Goal: Navigation & Orientation: Find specific page/section

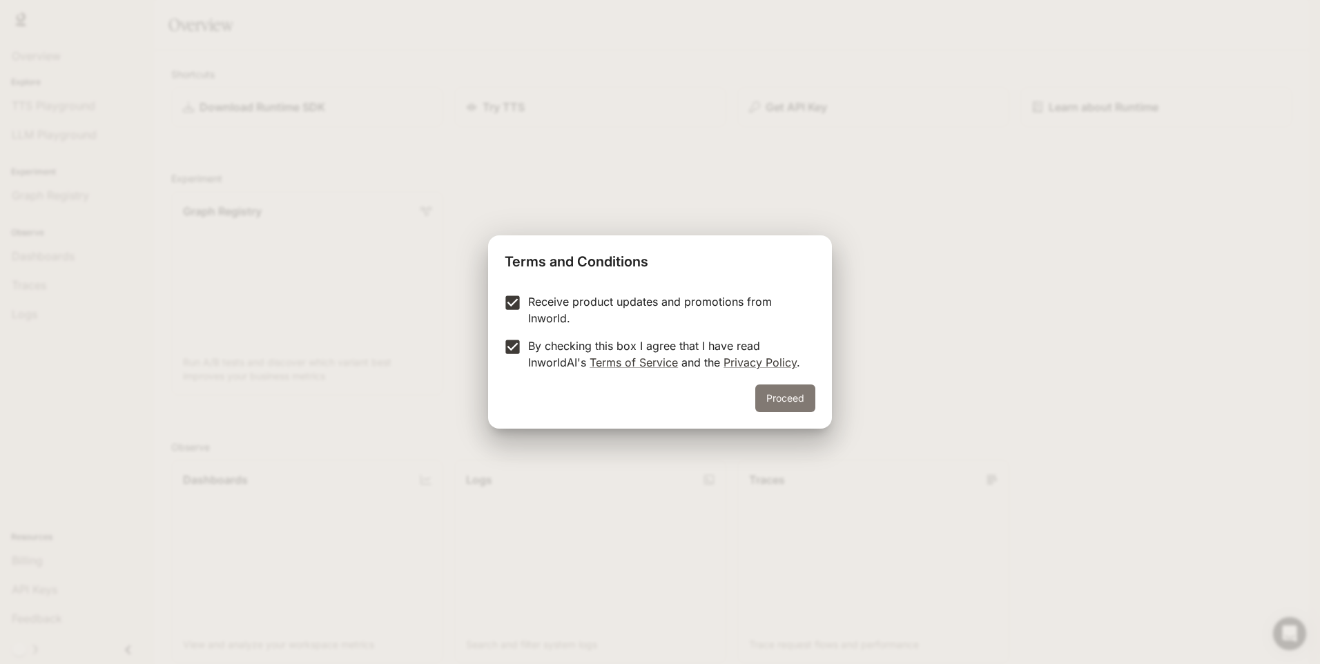
click at [771, 402] on button "Proceed" at bounding box center [786, 399] width 60 height 28
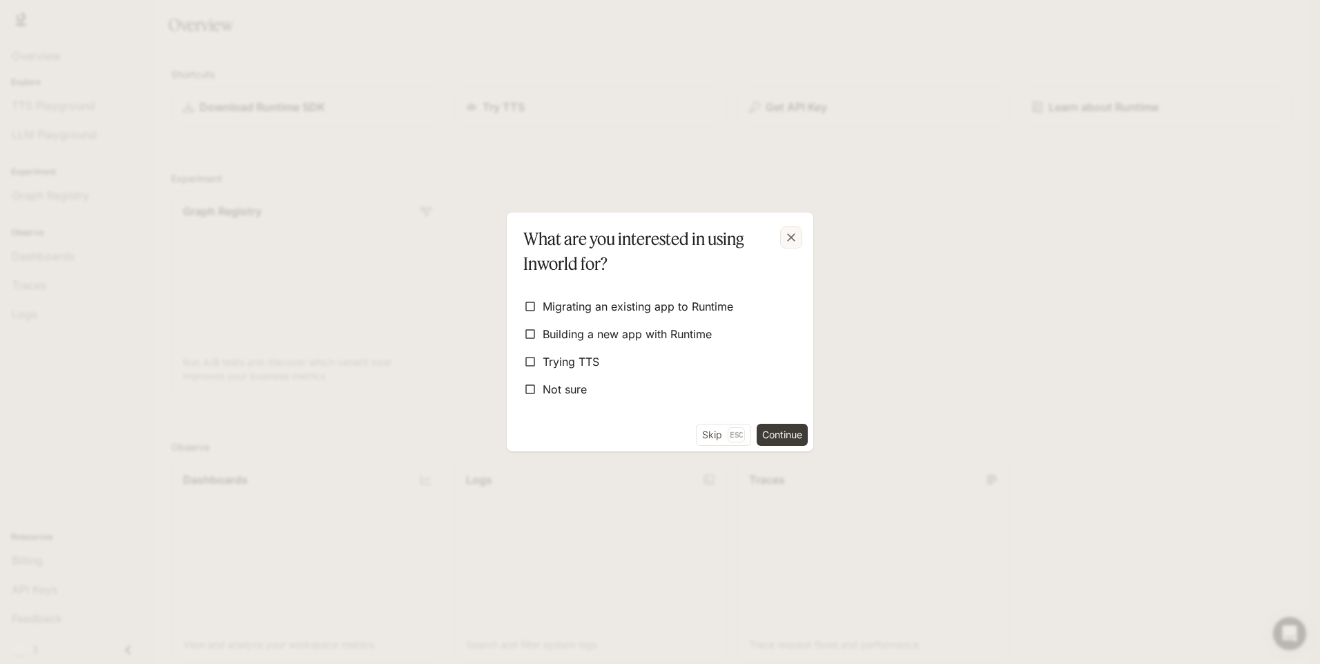
click at [794, 236] on icon "button" at bounding box center [791, 237] width 8 height 8
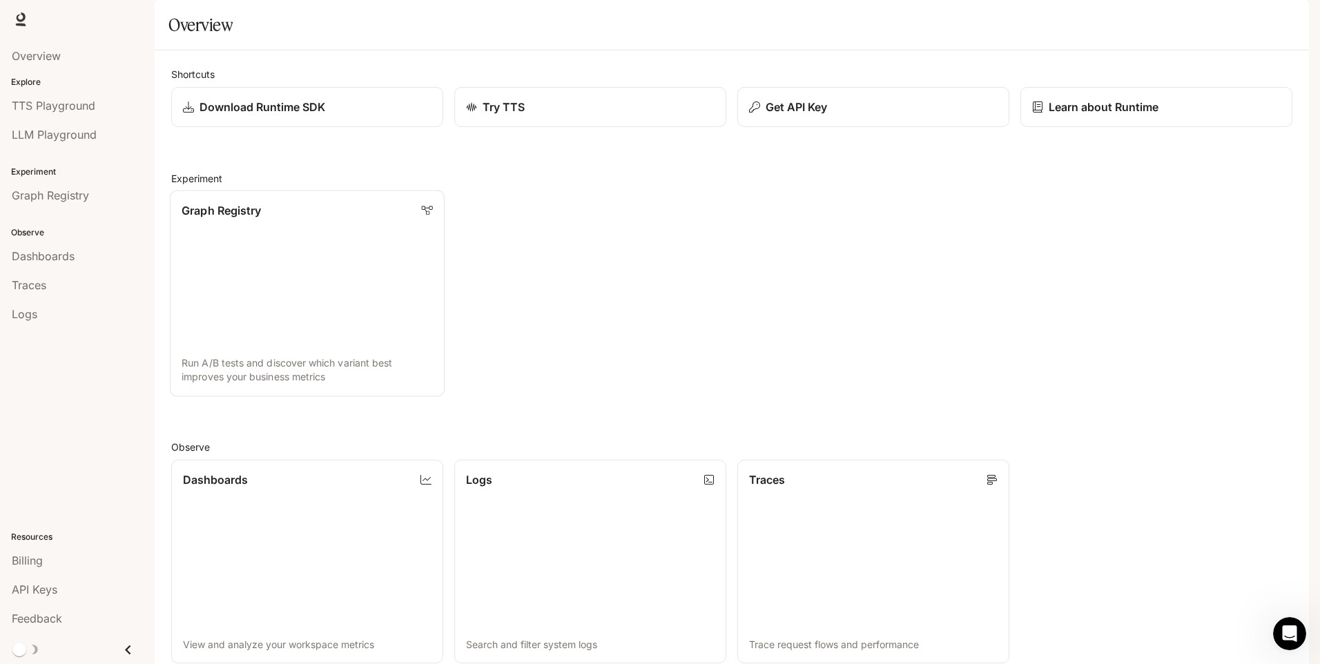
click at [346, 327] on link "Graph Registry Run A/B tests and discover which variant best improves your busi…" at bounding box center [307, 294] width 275 height 206
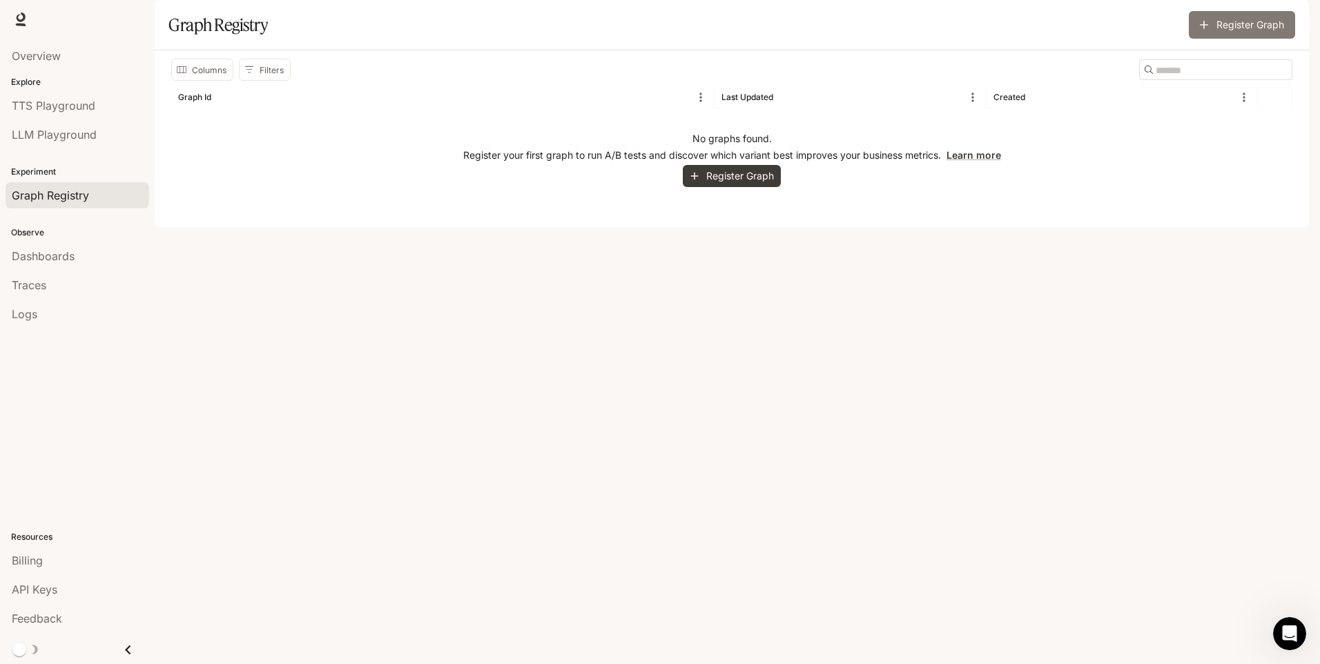
click at [1233, 39] on button "Register Graph" at bounding box center [1242, 25] width 106 height 28
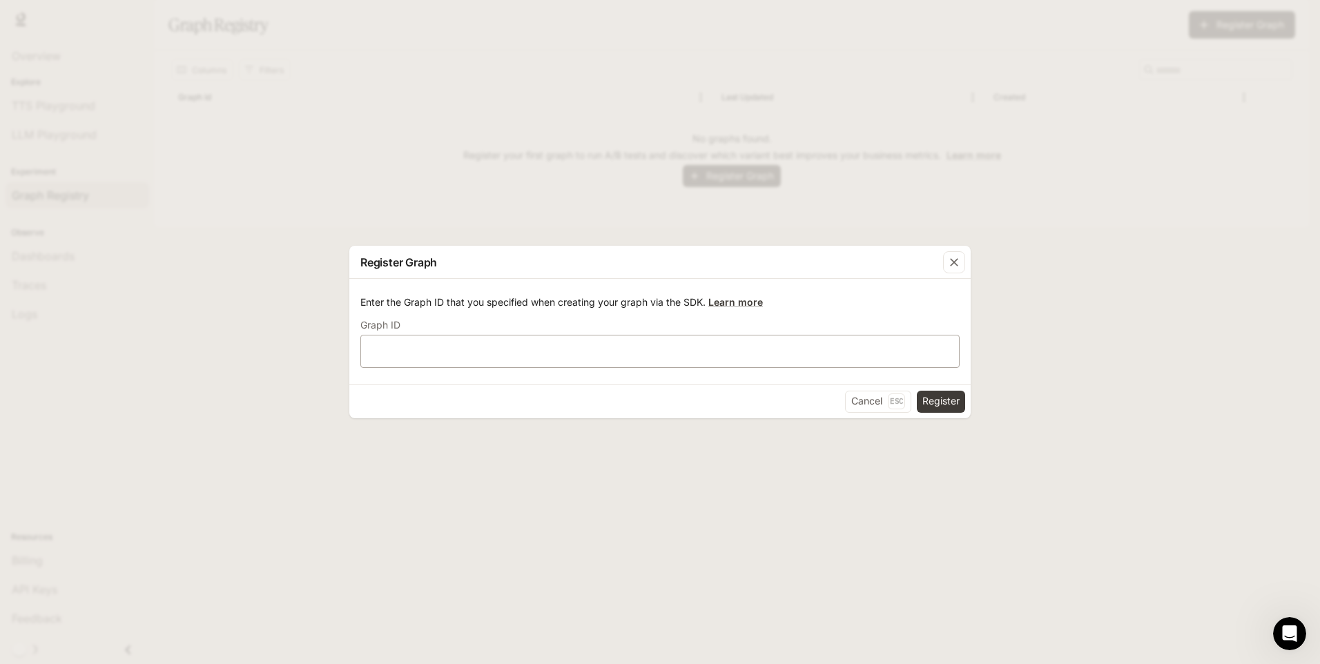
click at [858, 361] on div "​" at bounding box center [660, 351] width 599 height 33
click at [949, 267] on icon "button" at bounding box center [955, 263] width 14 height 14
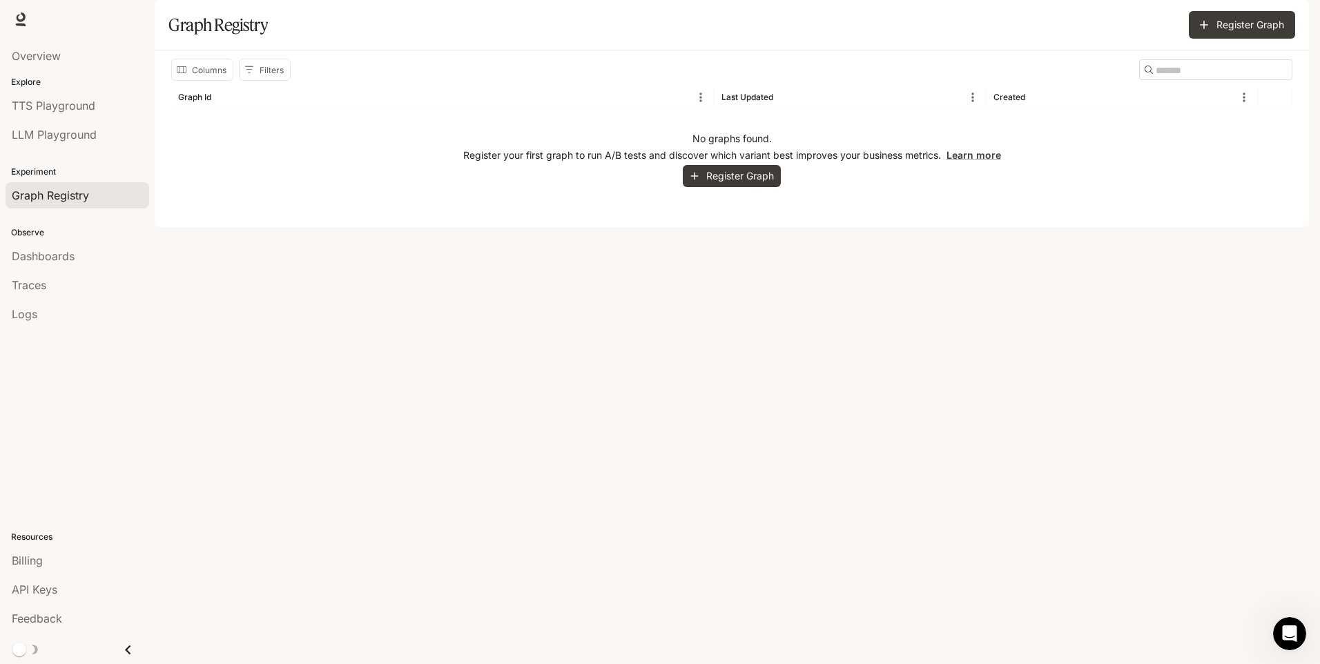
click at [82, 121] on li "LLM Playground" at bounding box center [77, 134] width 155 height 29
click at [85, 110] on span "TTS Playground" at bounding box center [54, 105] width 84 height 17
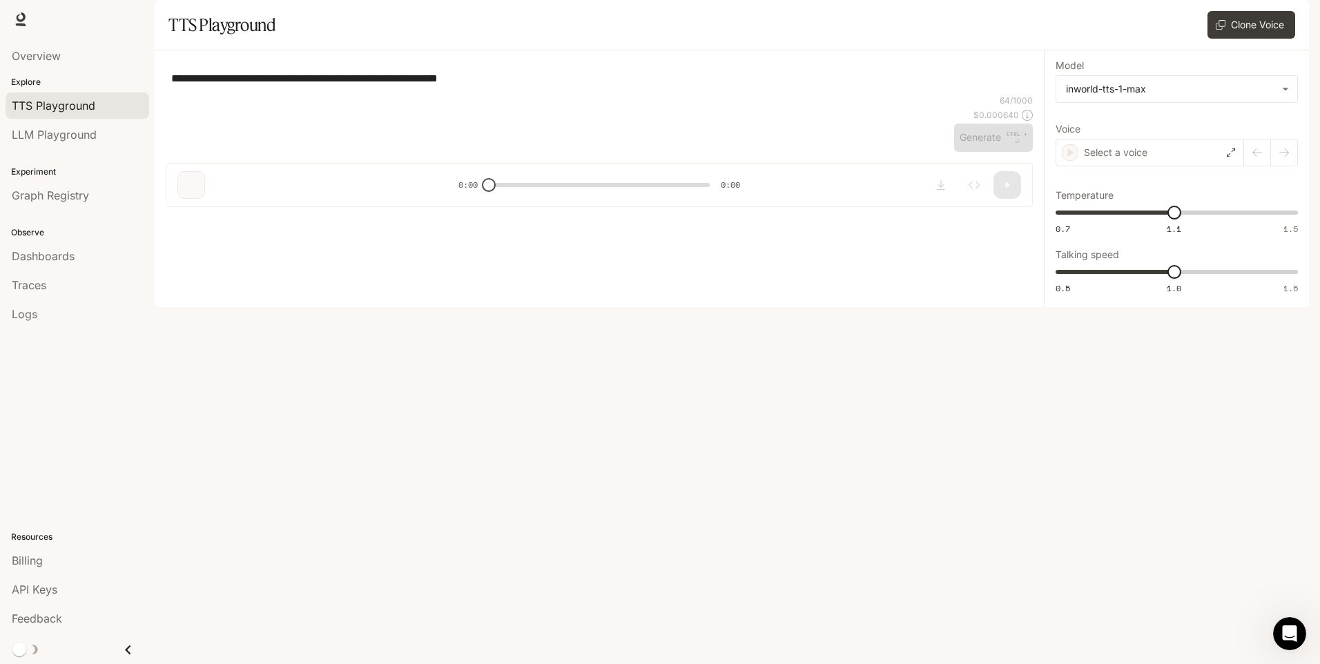
click at [69, 70] on li "Overview" at bounding box center [77, 55] width 155 height 29
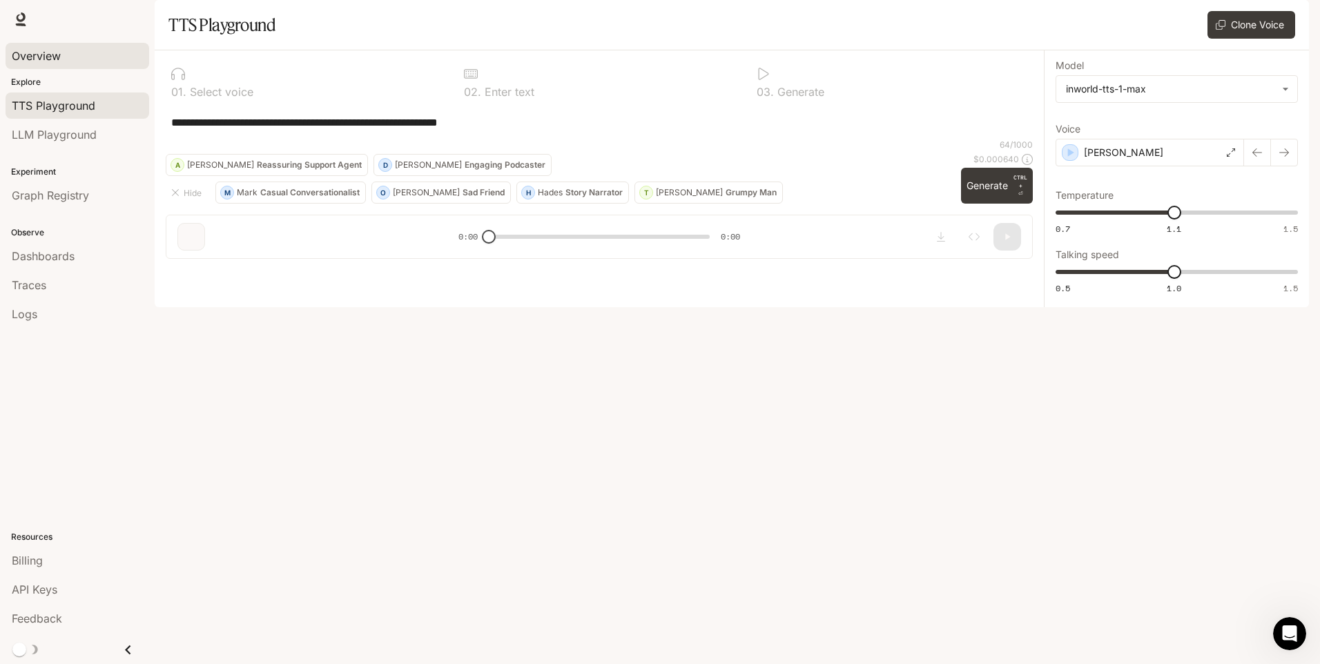
click at [35, 59] on span "Overview" at bounding box center [36, 56] width 49 height 17
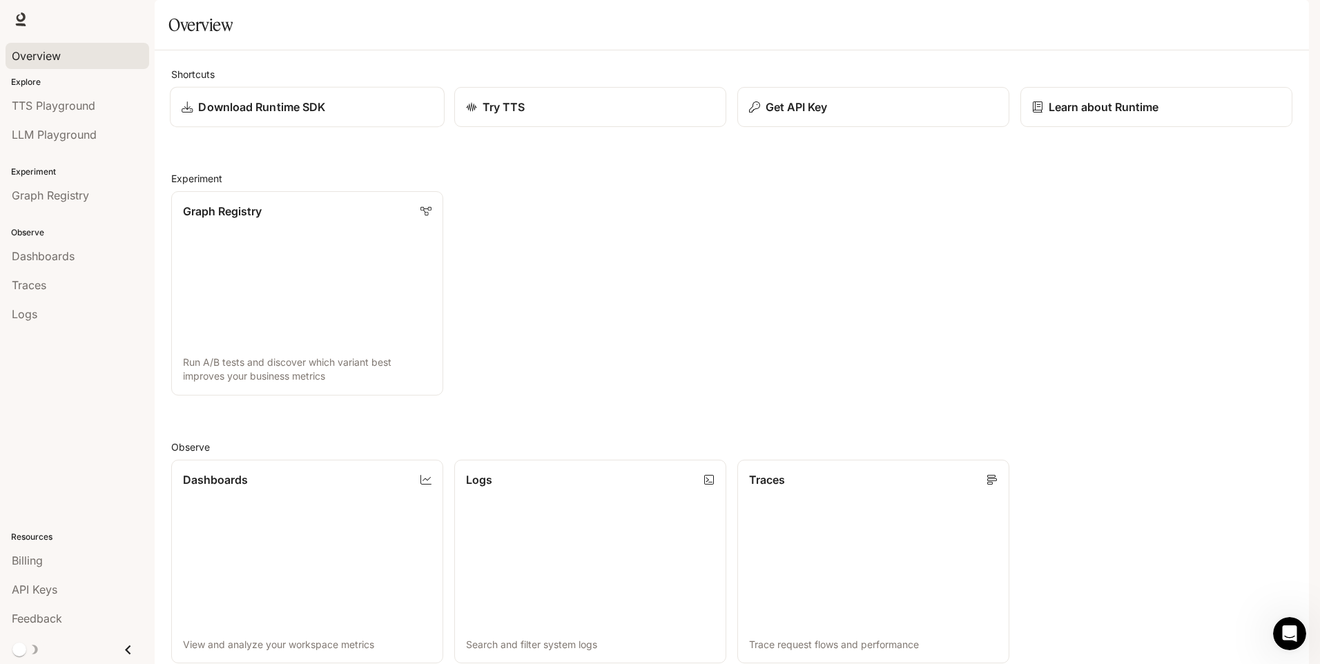
click at [354, 115] on div "Download Runtime SDK" at bounding box center [307, 107] width 251 height 17
click at [84, 197] on span "Graph Registry" at bounding box center [50, 195] width 77 height 17
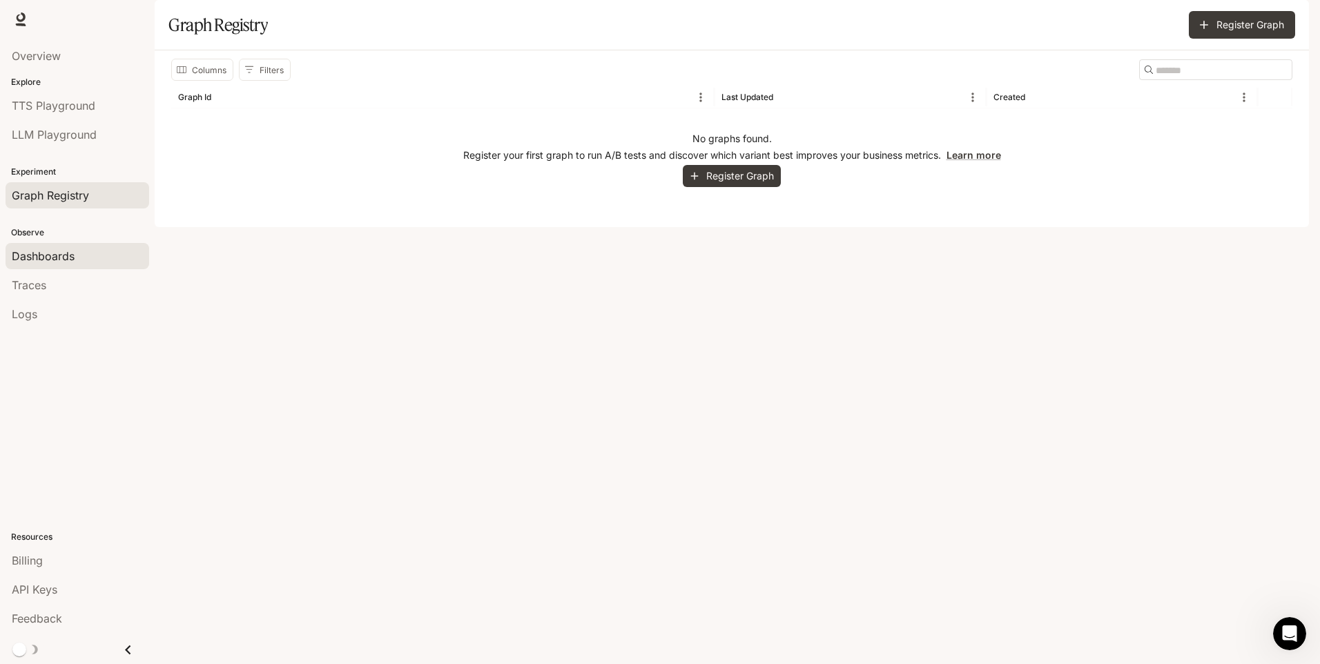
click at [80, 255] on div "Dashboards" at bounding box center [77, 256] width 131 height 17
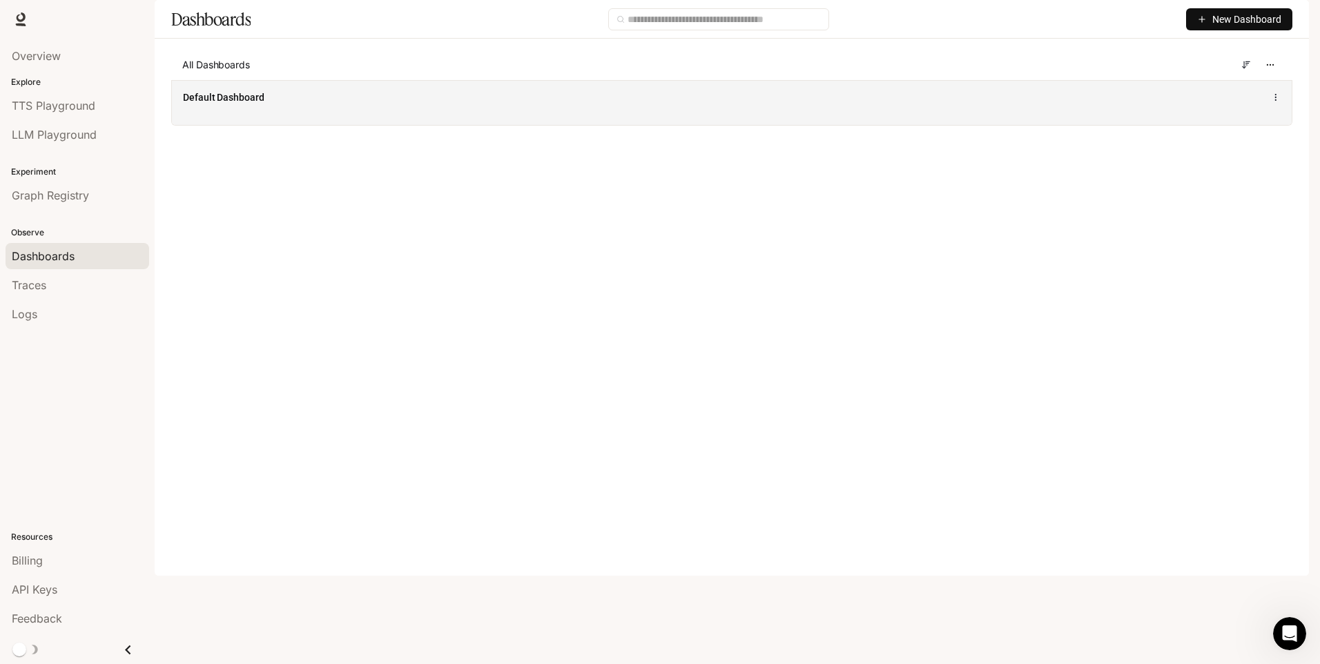
click at [274, 104] on div "Default Dashboard" at bounding box center [503, 97] width 640 height 14
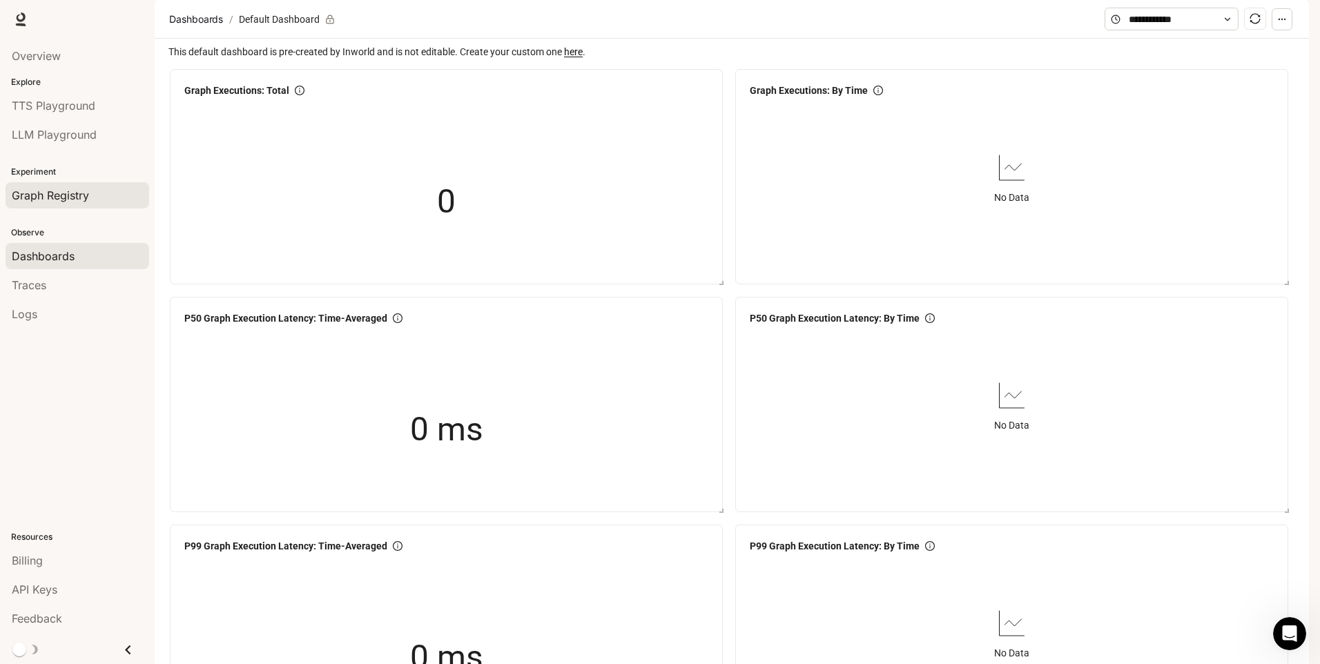
click at [67, 202] on span "Graph Registry" at bounding box center [50, 195] width 77 height 17
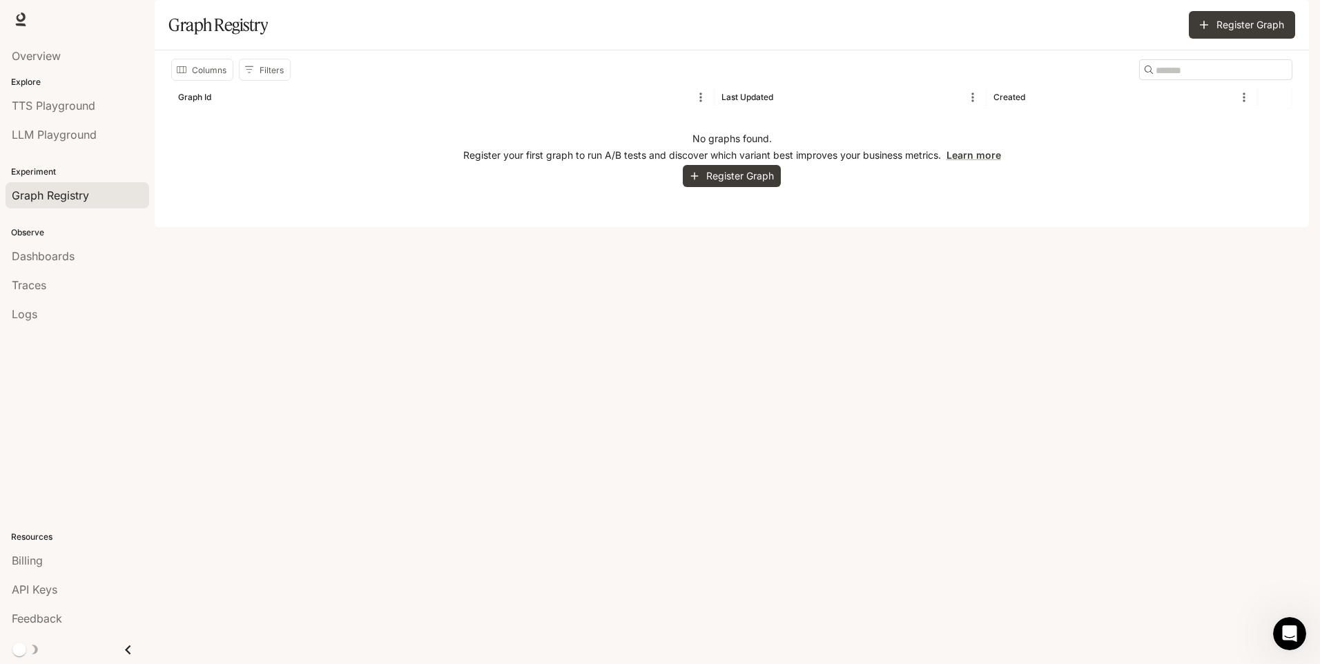
click at [26, 88] on div "Explore TTS Playground LLM Playground" at bounding box center [77, 112] width 155 height 79
click at [43, 61] on span "Overview" at bounding box center [36, 56] width 49 height 17
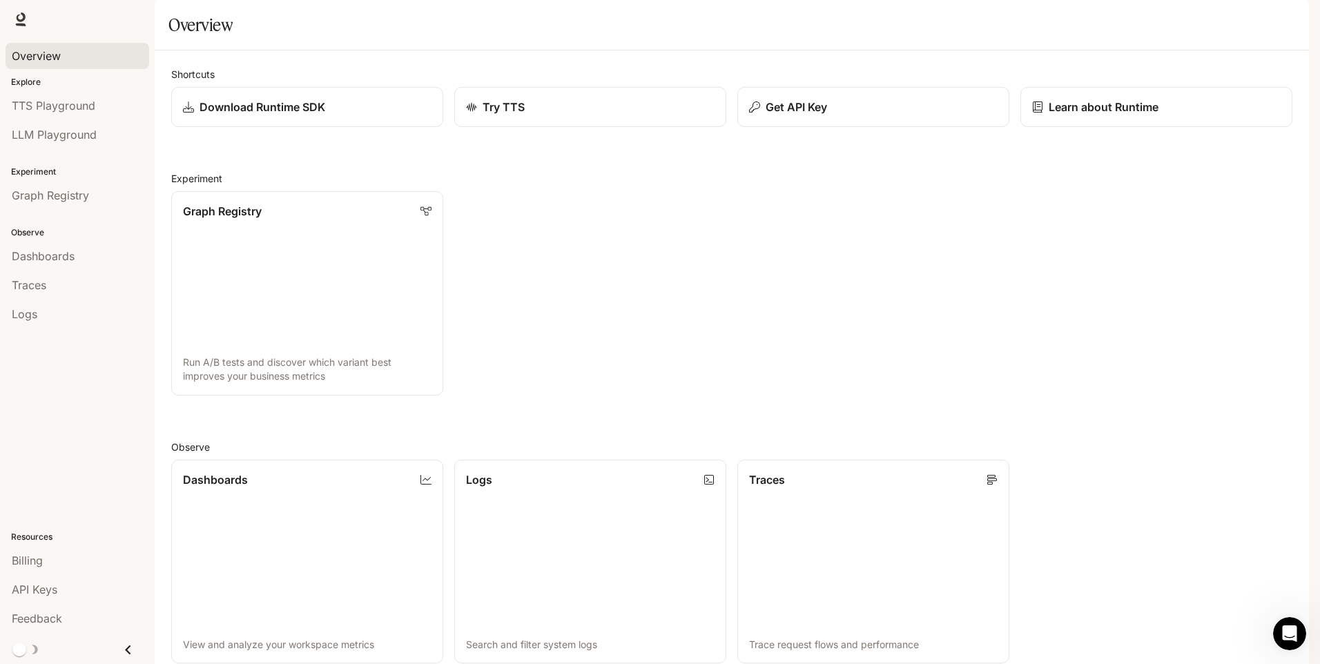
click at [30, 32] on div "Runtime Runtime Documentation Documentation" at bounding box center [660, 19] width 1320 height 39
click at [28, 26] on div at bounding box center [20, 19] width 19 height 19
click at [21, 19] on icon at bounding box center [21, 19] width 14 height 14
